Goal: Information Seeking & Learning: Learn about a topic

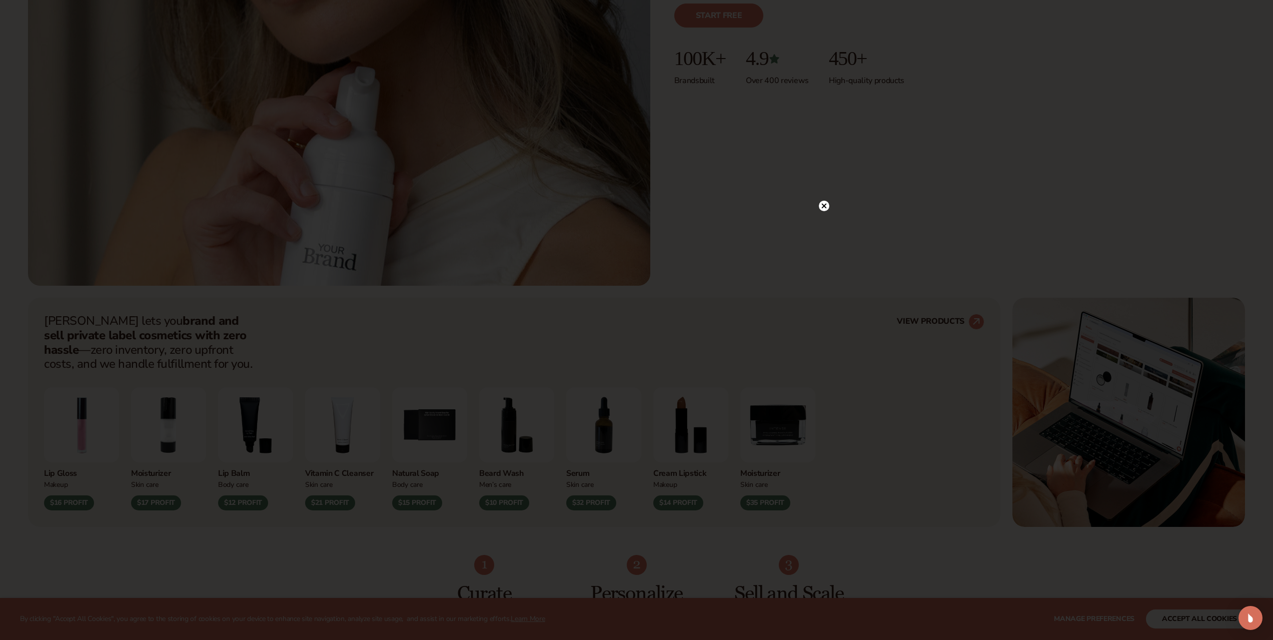
scroll to position [400, 0]
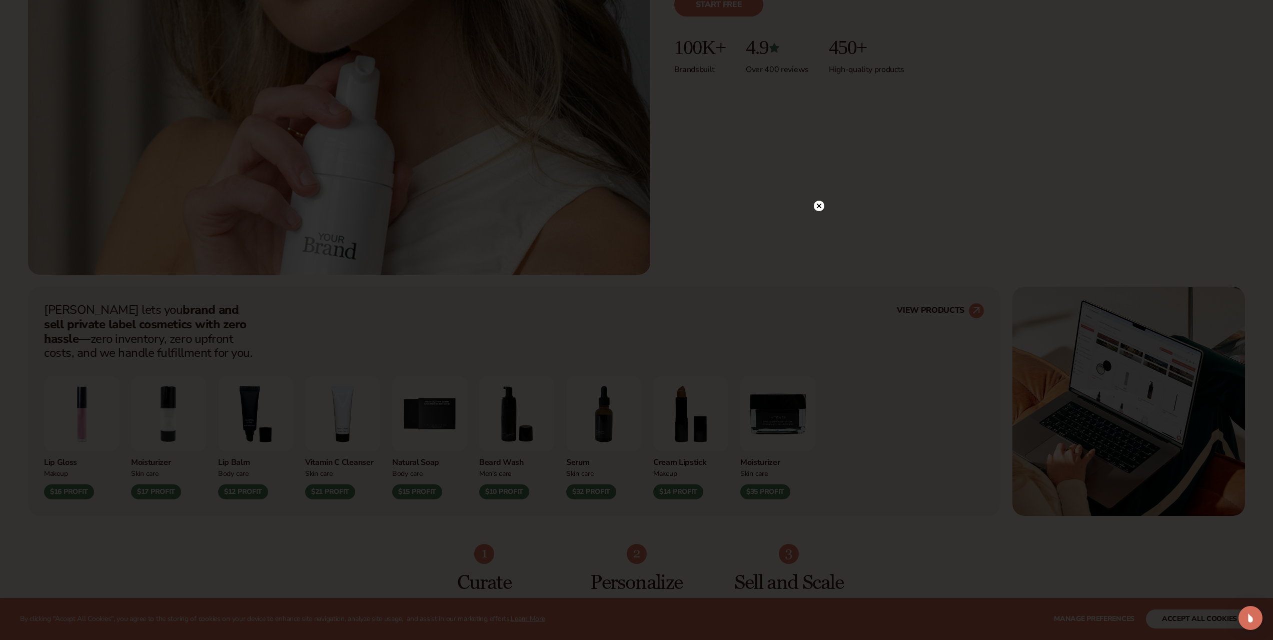
click at [819, 207] on circle at bounding box center [819, 206] width 11 height 11
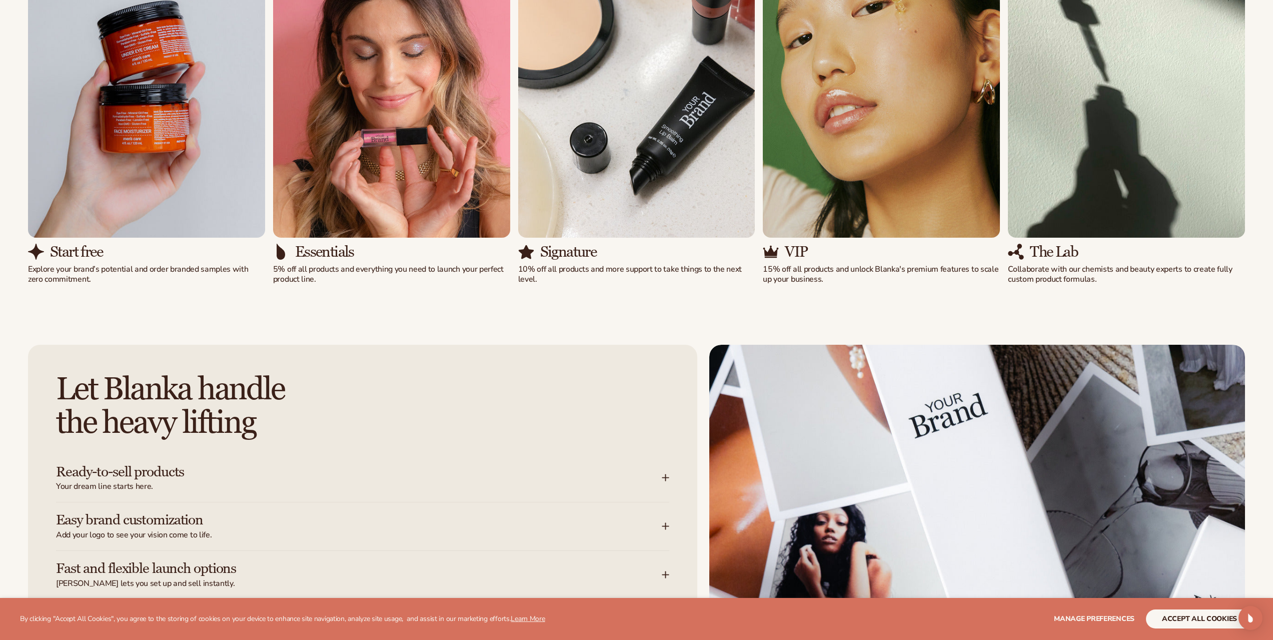
scroll to position [1501, 0]
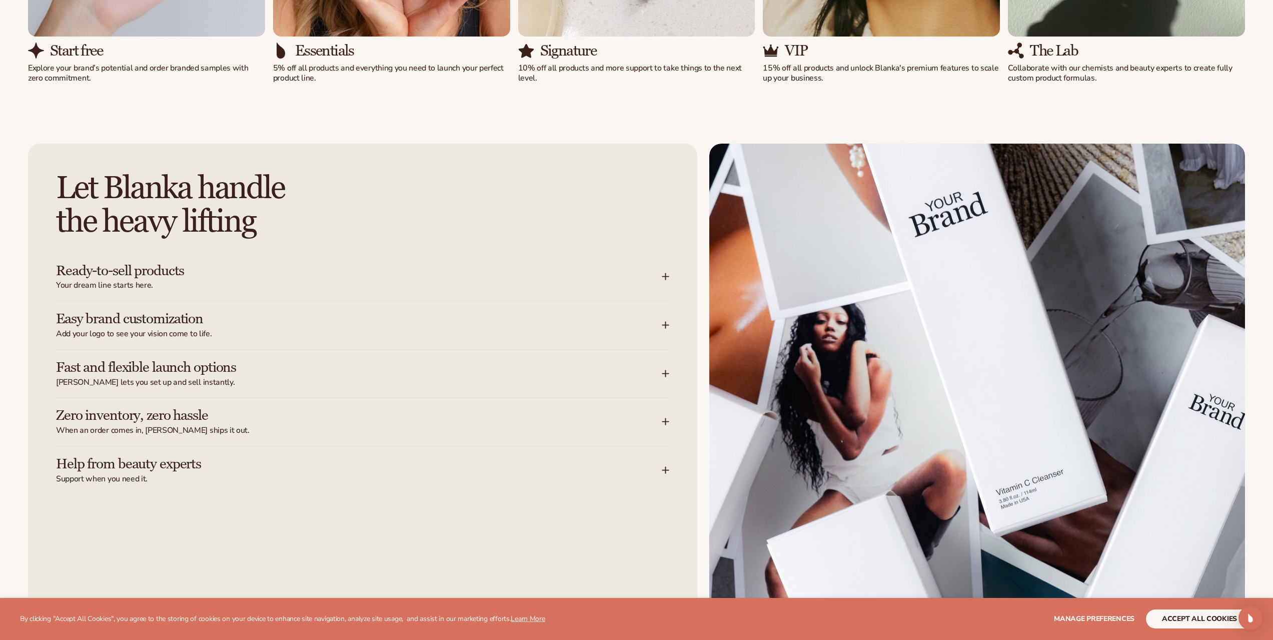
click at [668, 370] on icon at bounding box center [666, 374] width 8 height 8
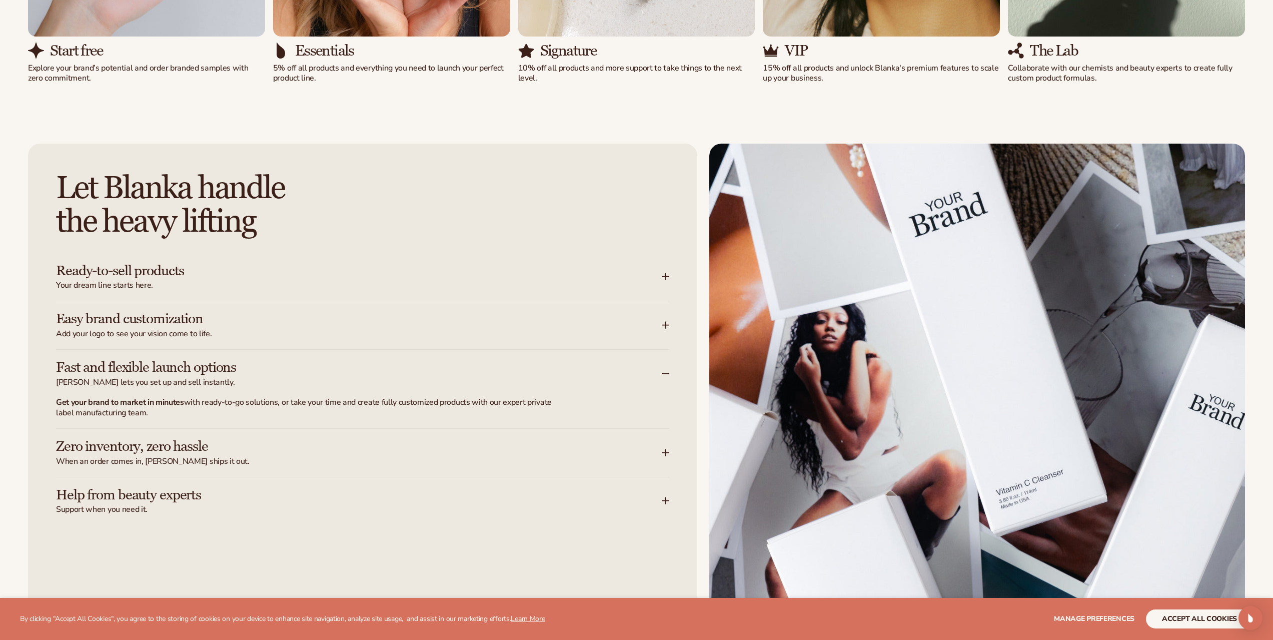
click at [651, 466] on span "When an order comes in, Blanka ships it out." at bounding box center [359, 461] width 606 height 11
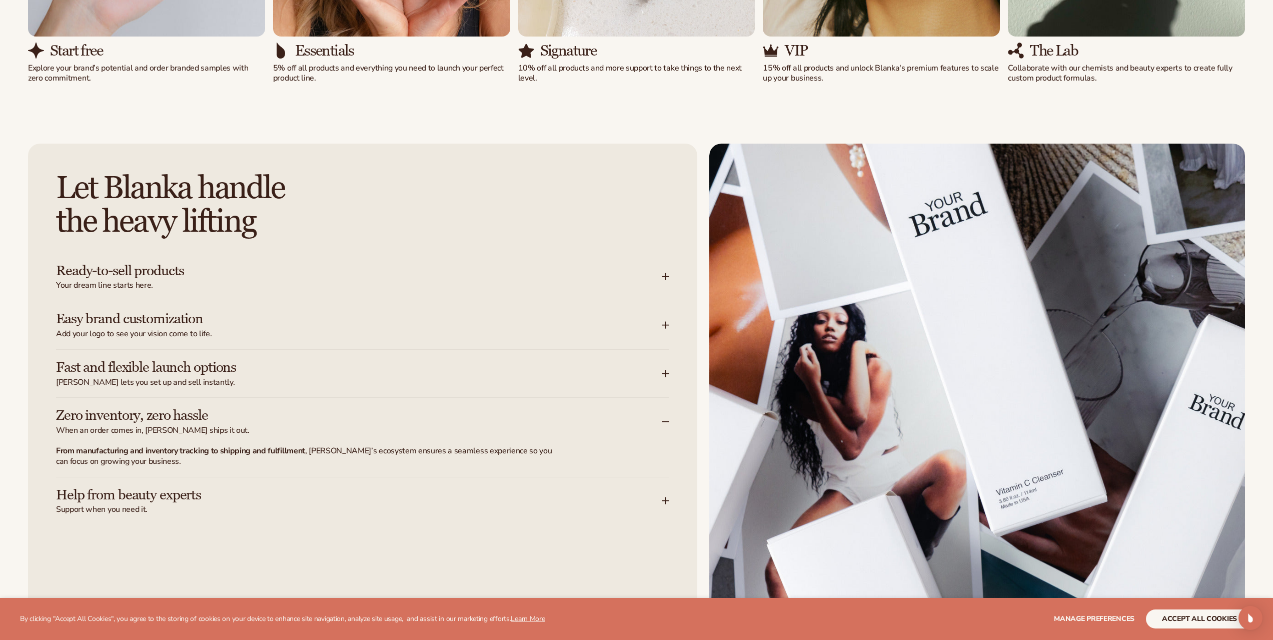
click at [652, 455] on div "Zero inventory, zero hassle When an order comes in, Blanka ships it out. From m…" at bounding box center [362, 437] width 613 height 79
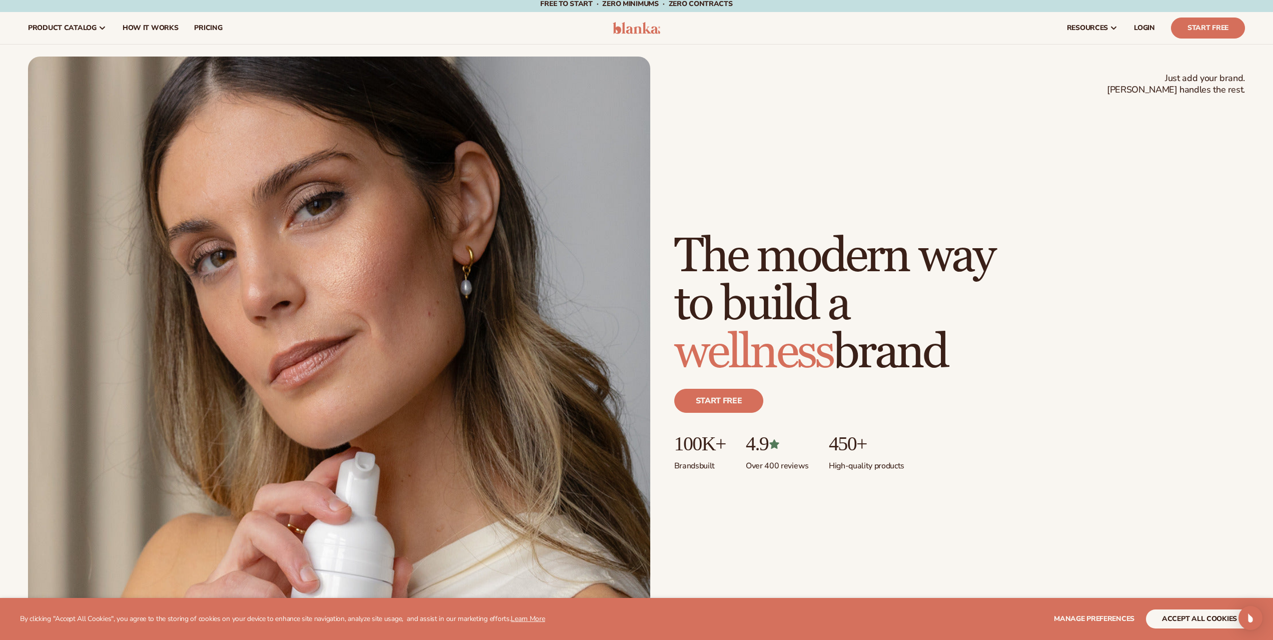
scroll to position [0, 0]
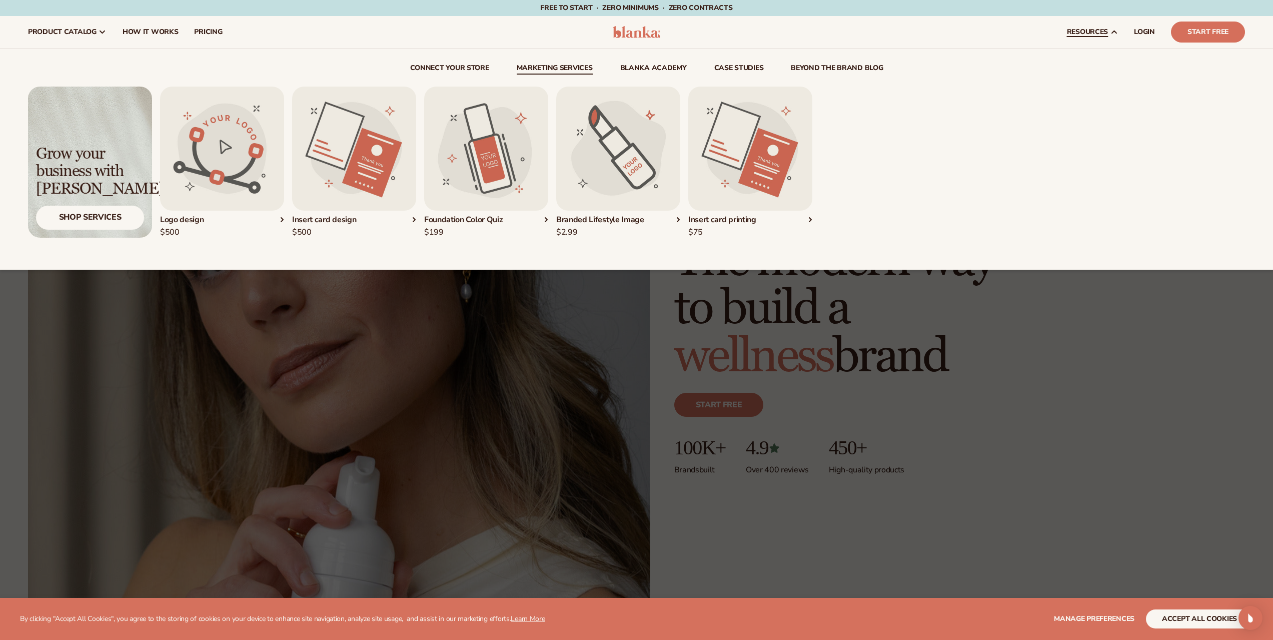
click at [556, 68] on link "Marketing services" at bounding box center [555, 70] width 76 height 10
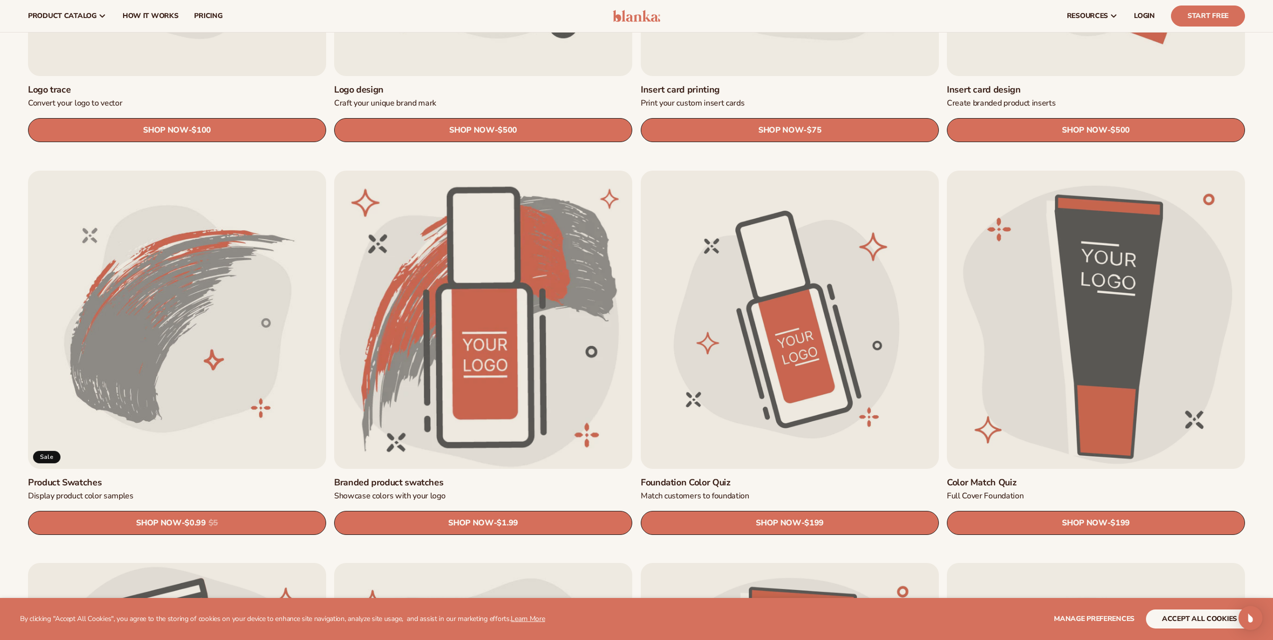
scroll to position [500, 0]
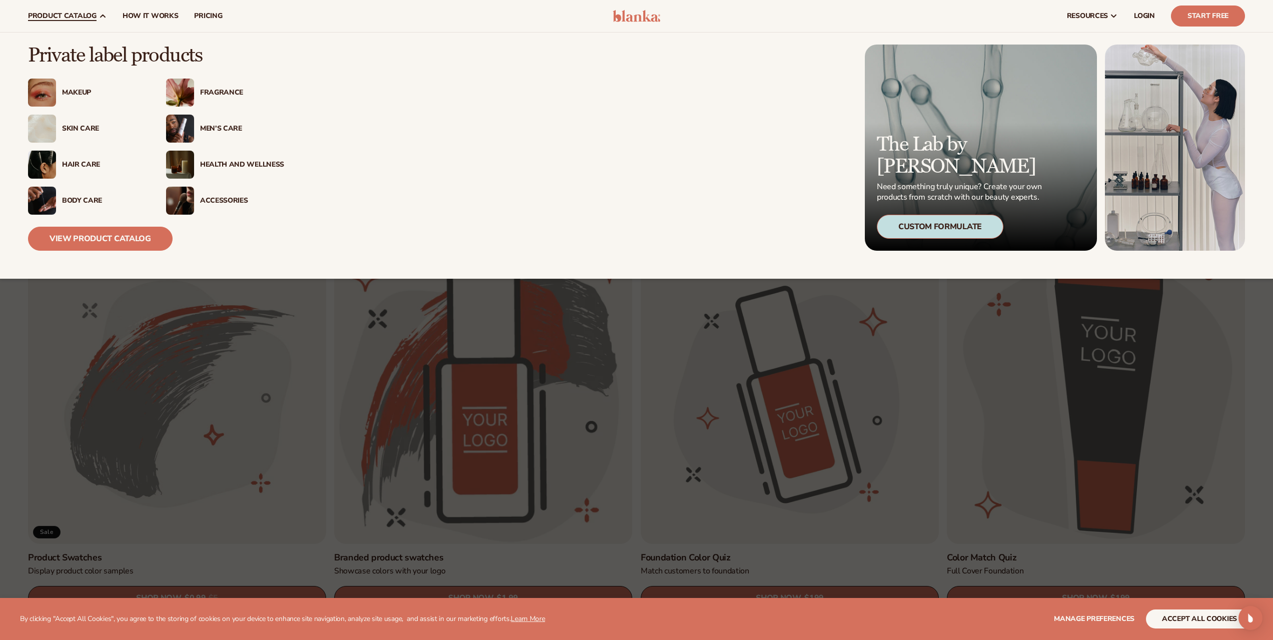
click at [76, 129] on div "Skin Care" at bounding box center [104, 129] width 84 height 9
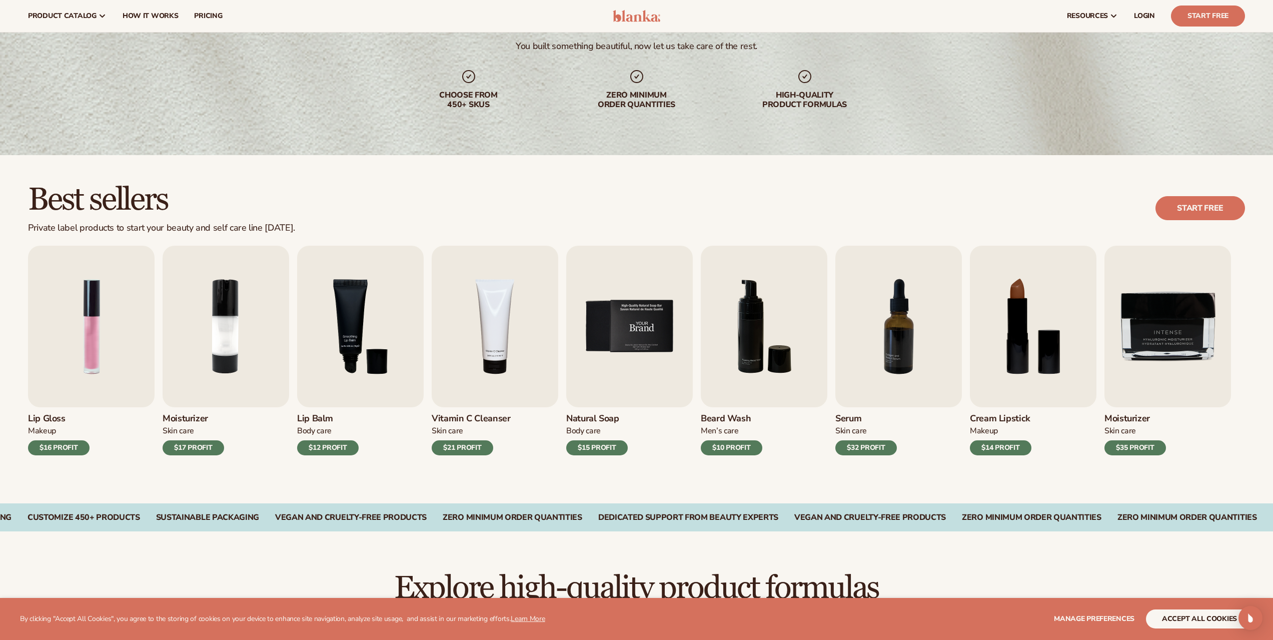
scroll to position [100, 0]
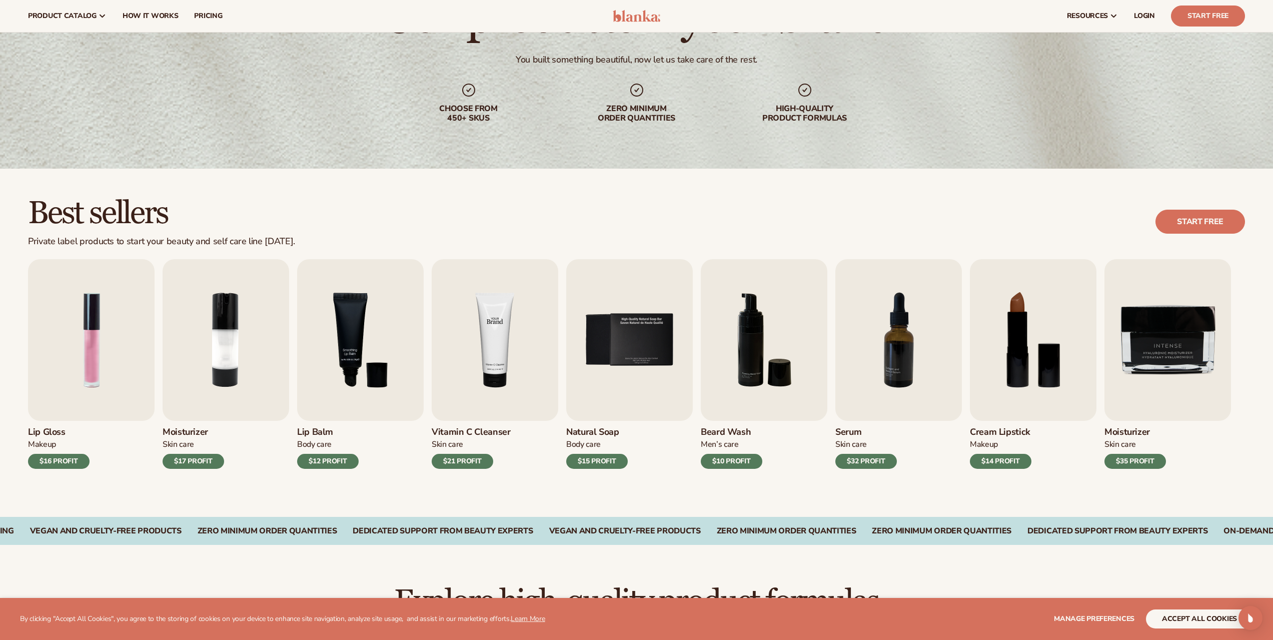
click at [480, 326] on img "4 / 9" at bounding box center [495, 340] width 127 height 162
click at [487, 362] on img "4 / 9" at bounding box center [495, 340] width 127 height 162
click at [492, 433] on h3 "Vitamin C Cleanser" at bounding box center [471, 432] width 79 height 11
click at [497, 354] on img "4 / 9" at bounding box center [495, 340] width 127 height 162
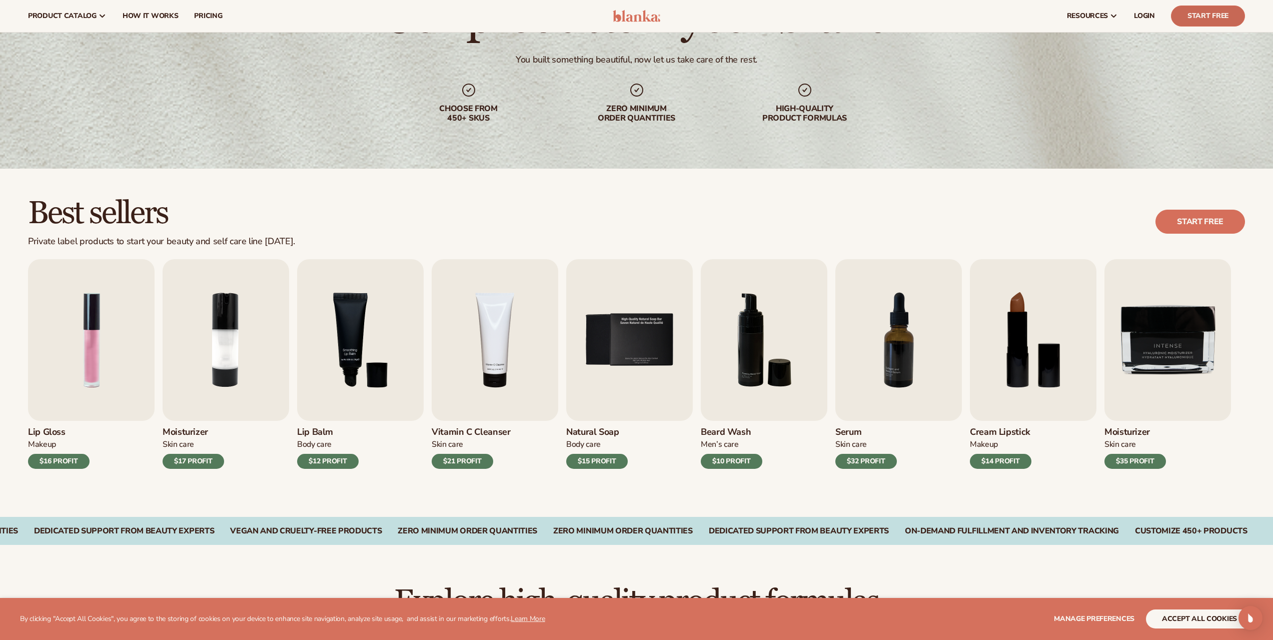
click at [1210, 13] on link "Start Free" at bounding box center [1208, 16] width 74 height 21
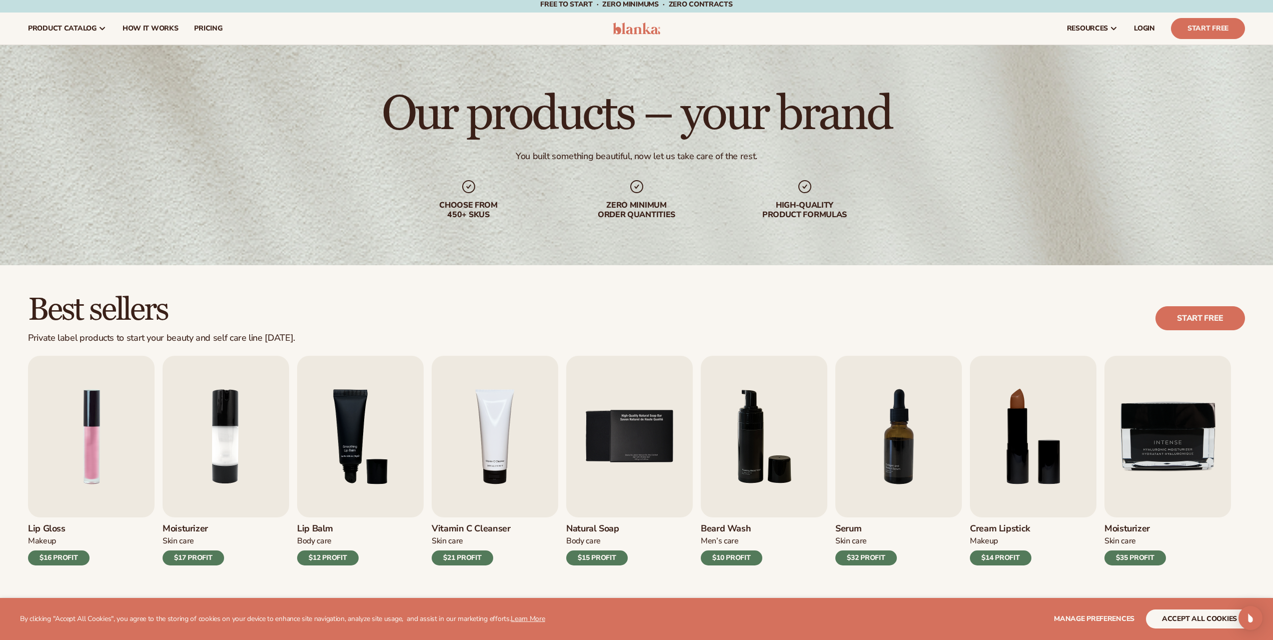
scroll to position [0, 0]
